Goal: Information Seeking & Learning: Learn about a topic

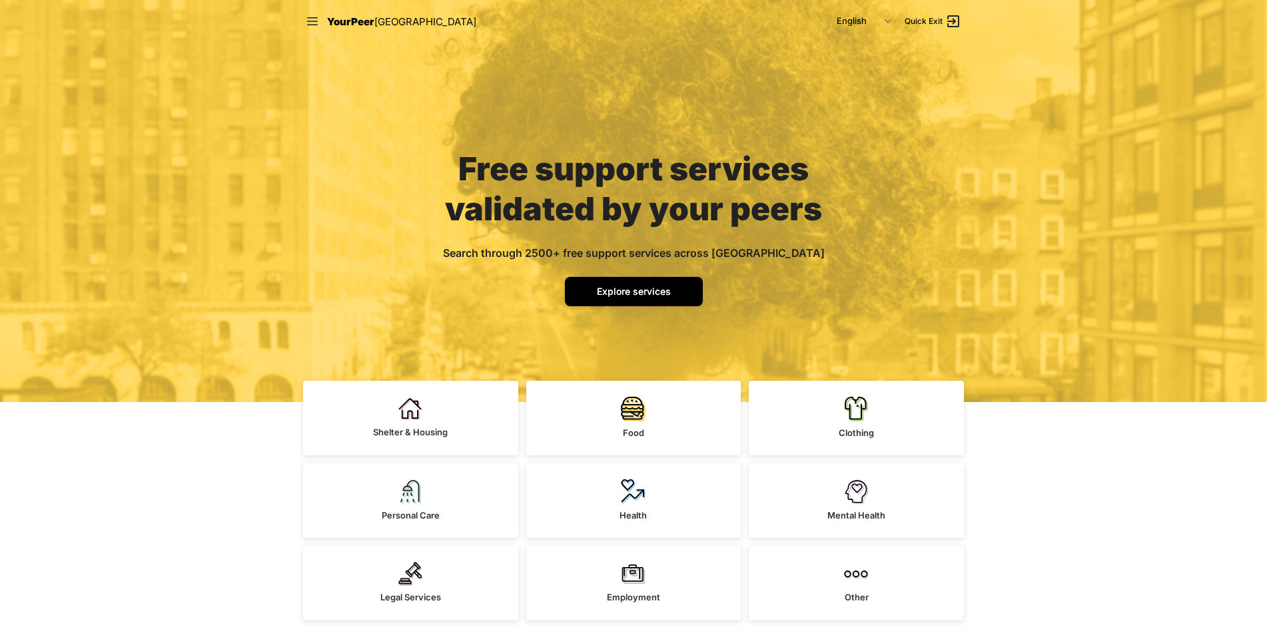
click at [614, 292] on span "Explore services" at bounding box center [634, 291] width 74 height 11
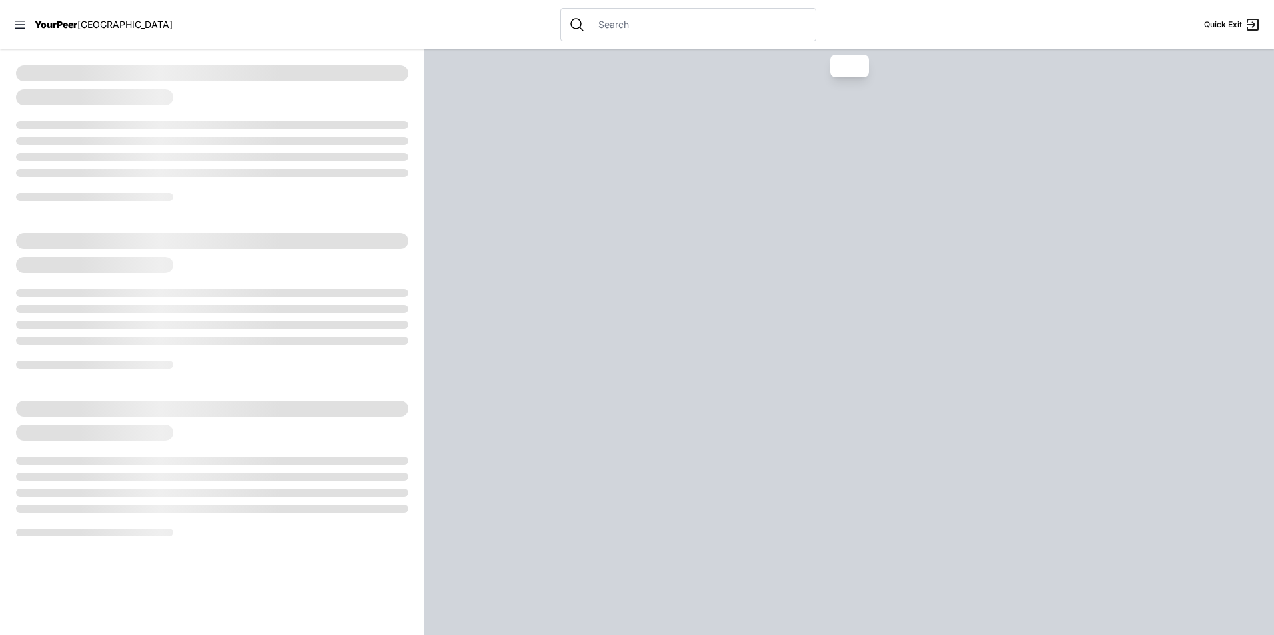
select select "recentlyUpdated"
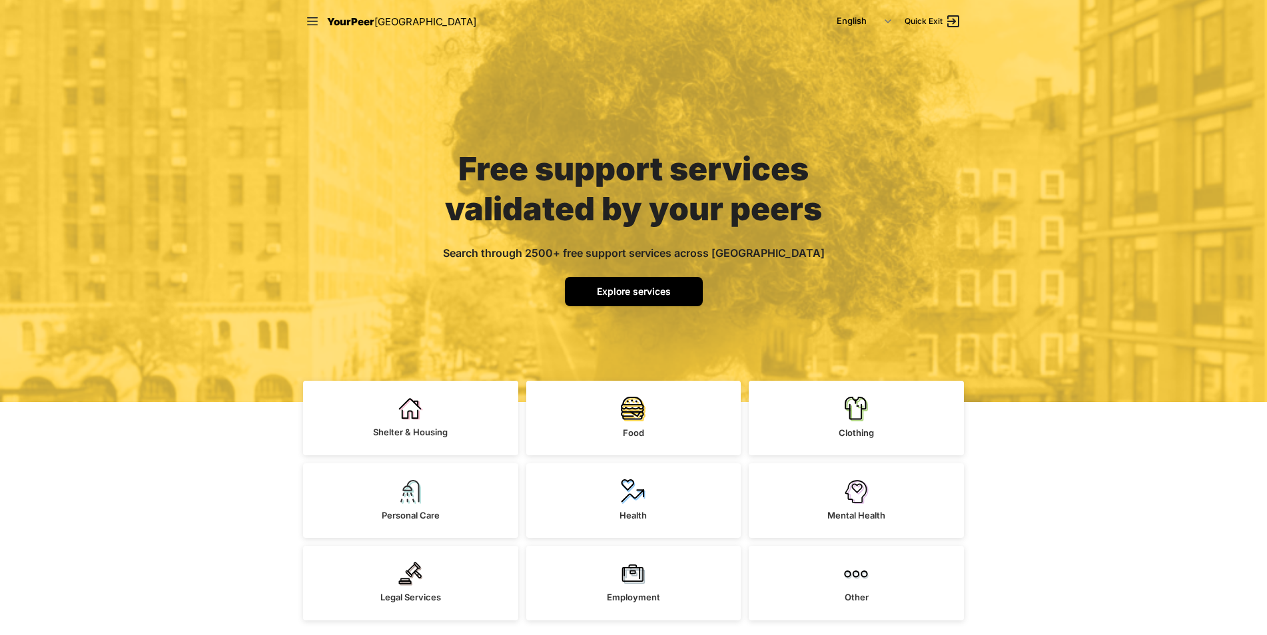
click at [638, 279] on link "Explore services" at bounding box center [634, 291] width 138 height 29
select select "recentlyUpdated"
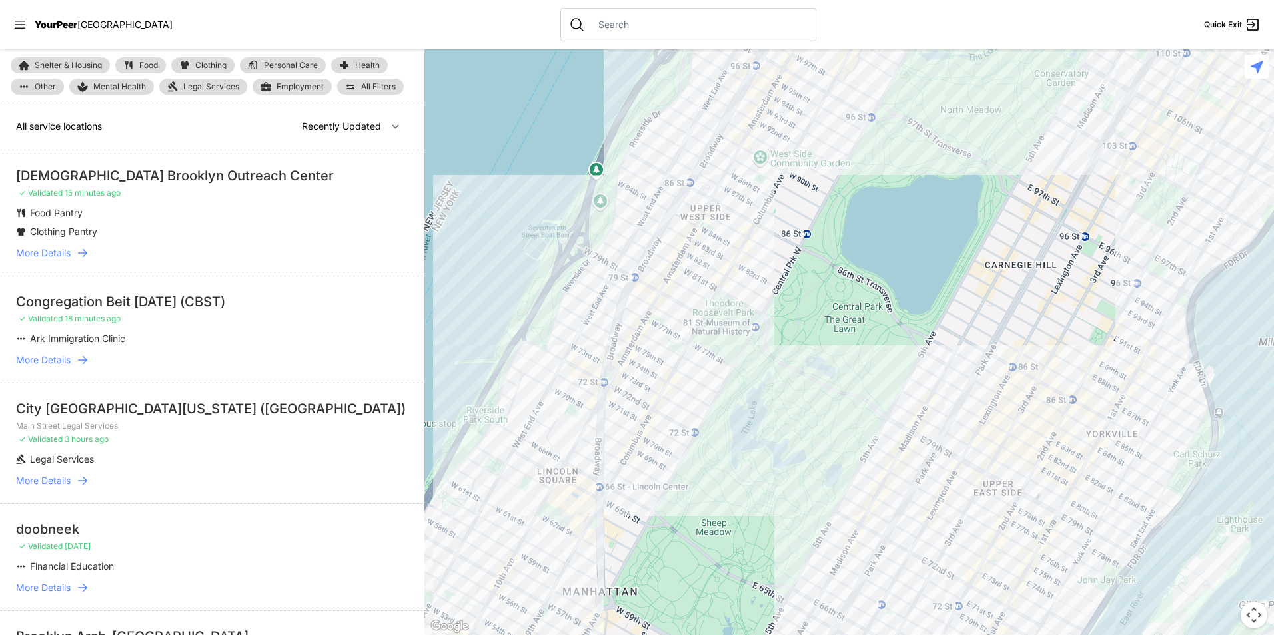
click at [374, 91] on link "All Filters" at bounding box center [370, 87] width 67 height 16
click at [392, 85] on span "All Filters" at bounding box center [378, 87] width 35 height 8
click at [380, 83] on span "All Filters" at bounding box center [378, 87] width 35 height 8
click at [44, 91] on link "Other" at bounding box center [37, 87] width 53 height 16
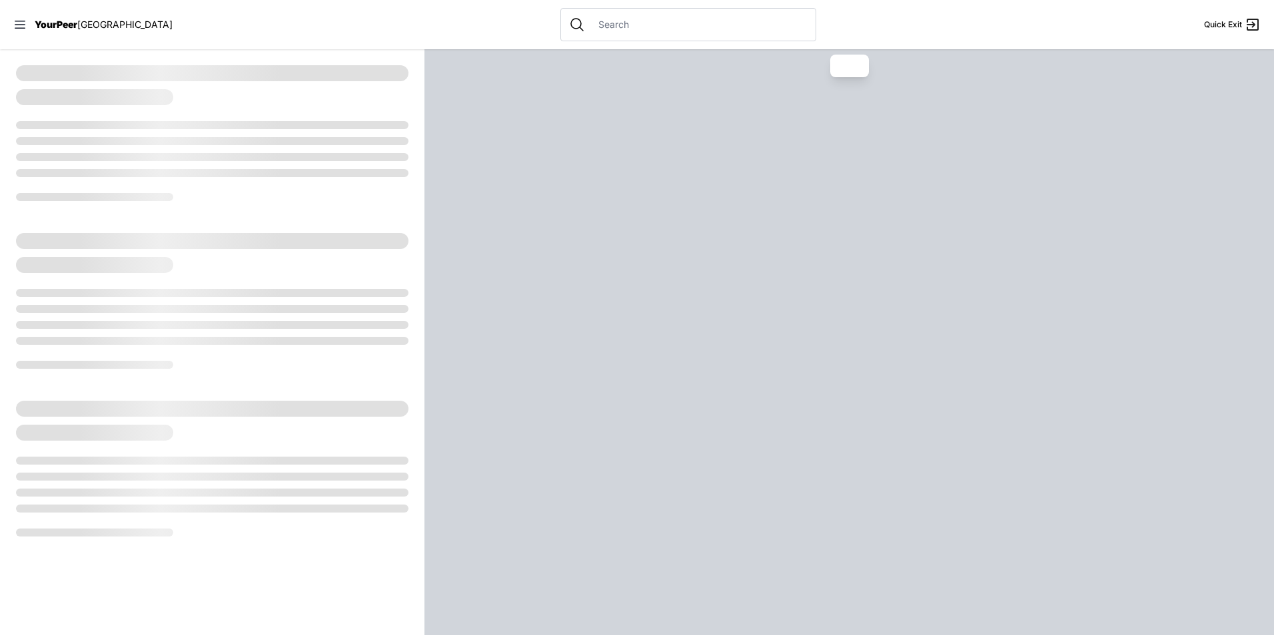
select select "recentlyUpdated"
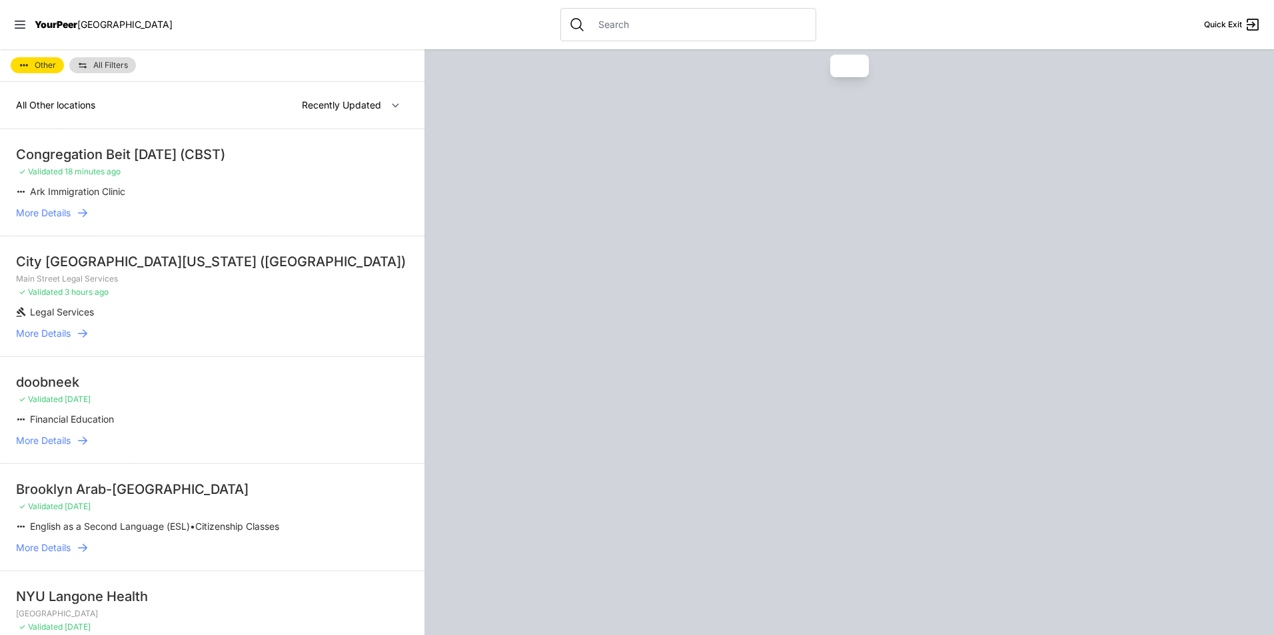
click at [90, 67] on link "All Filters" at bounding box center [102, 65] width 67 height 16
click at [90, 65] on link "All Filters" at bounding box center [102, 65] width 67 height 16
